Goal: Task Accomplishment & Management: Use online tool/utility

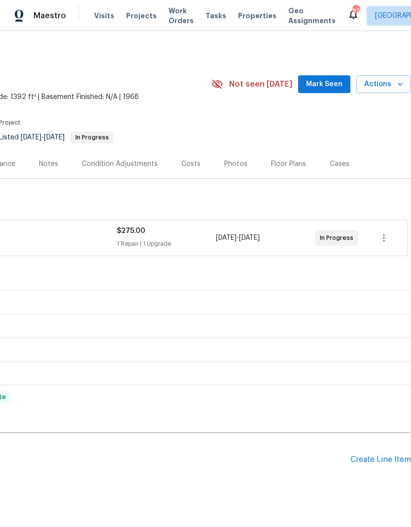
scroll to position [0, 146]
click at [325, 82] on span "Mark Seen" at bounding box center [324, 84] width 36 height 12
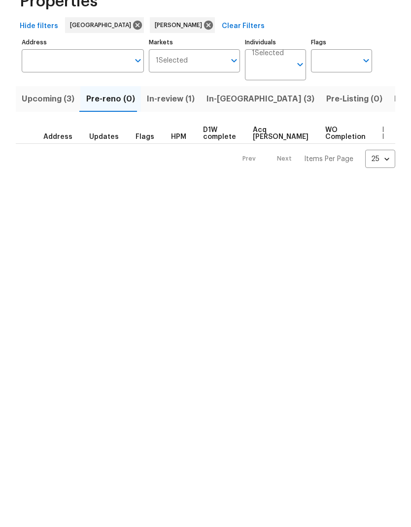
click at [223, 153] on span "In-reno (3)" at bounding box center [260, 160] width 108 height 14
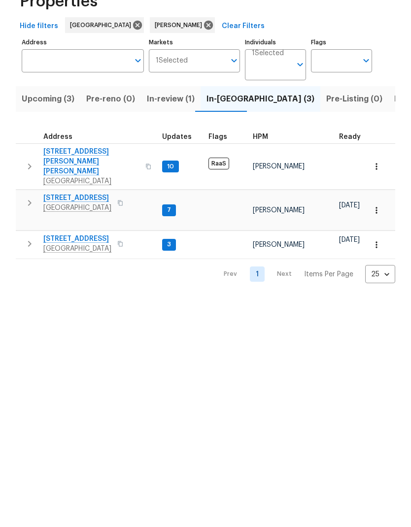
click at [168, 267] on span "7" at bounding box center [169, 271] width 12 height 8
click at [388, 147] on button "Listed (35)" at bounding box center [415, 160] width 54 height 26
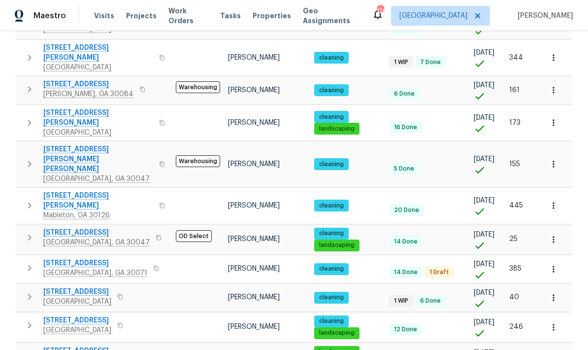
scroll to position [428, 0]
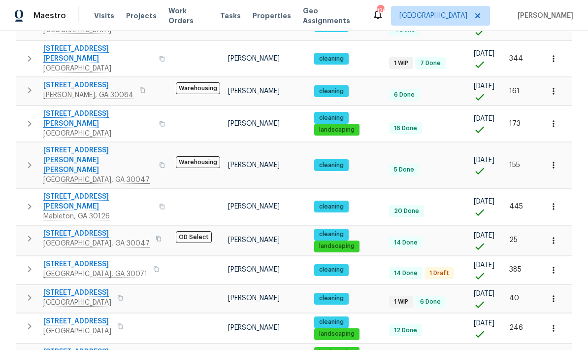
click at [76, 259] on span "5319 Pinnacle Peak Ln" at bounding box center [95, 264] width 104 height 10
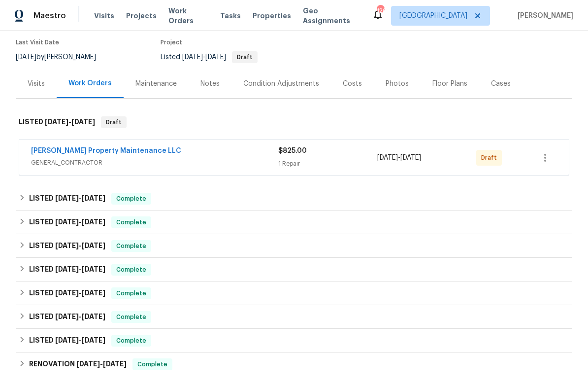
scroll to position [89, 0]
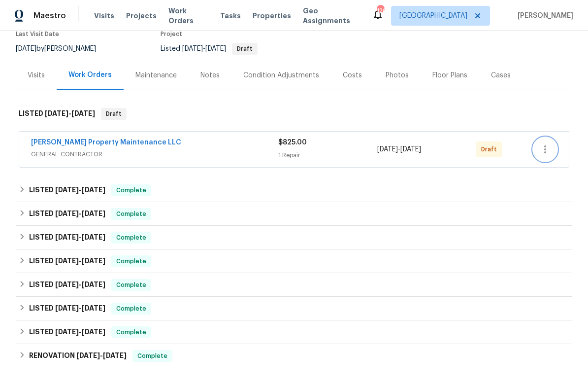
click at [548, 150] on icon "button" at bounding box center [546, 149] width 12 height 12
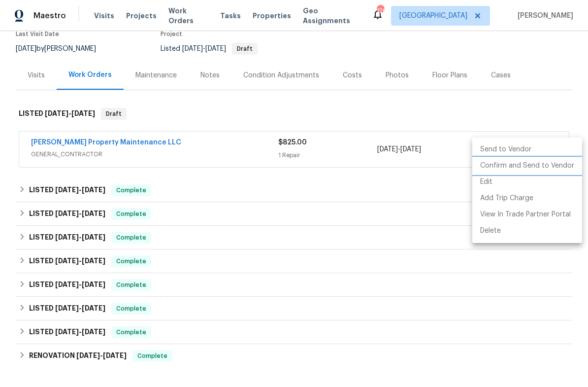
click at [531, 163] on li "Confirm and Send to Vendor" at bounding box center [528, 166] width 110 height 16
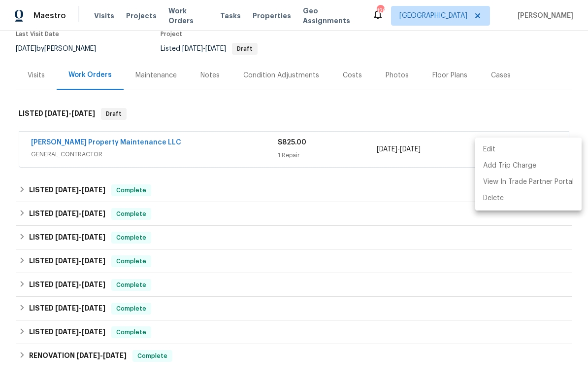
click at [432, 187] on div at bounding box center [294, 193] width 588 height 387
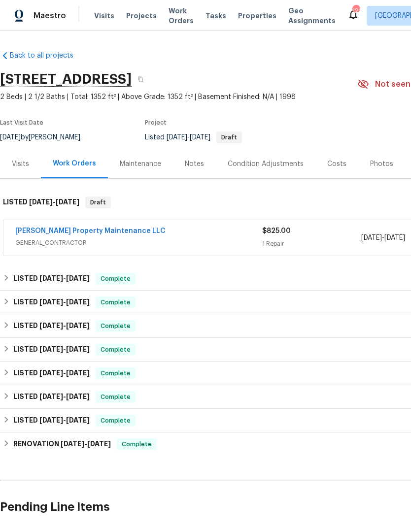
scroll to position [0, 0]
